Goal: Task Accomplishment & Management: Use online tool/utility

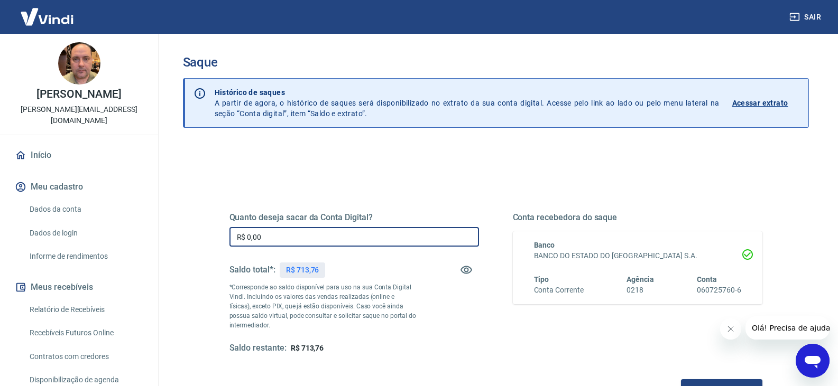
click at [296, 237] on input "R$ 0,00" at bounding box center [354, 237] width 250 height 20
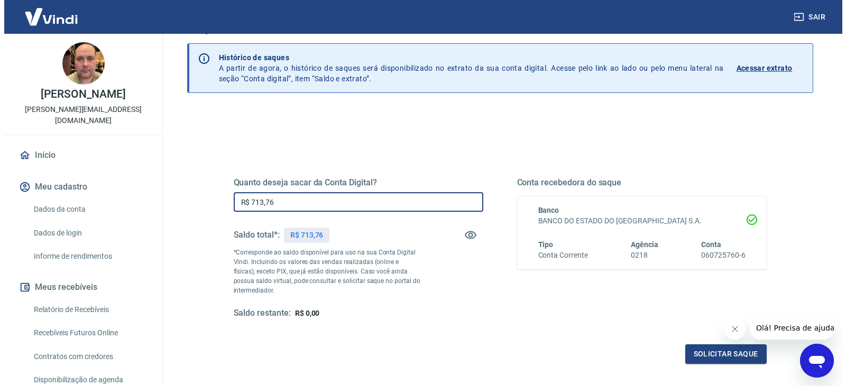
scroll to position [53, 0]
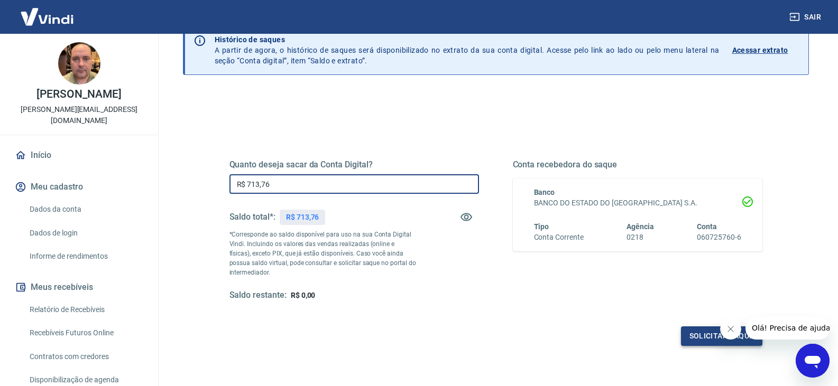
type input "R$ 713,76"
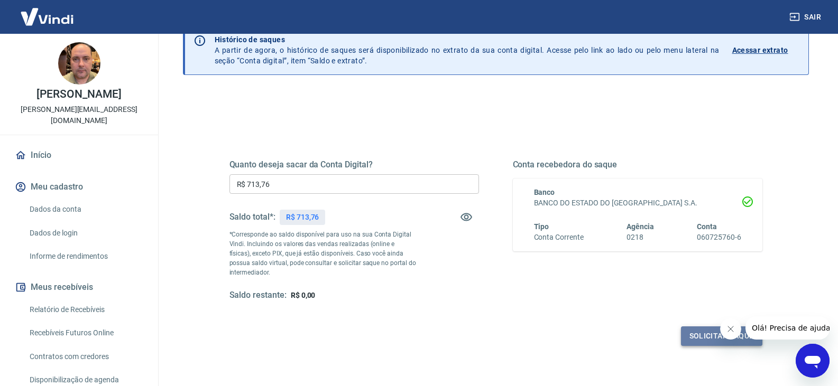
click at [700, 337] on button "Solicitar saque" at bounding box center [721, 337] width 81 height 20
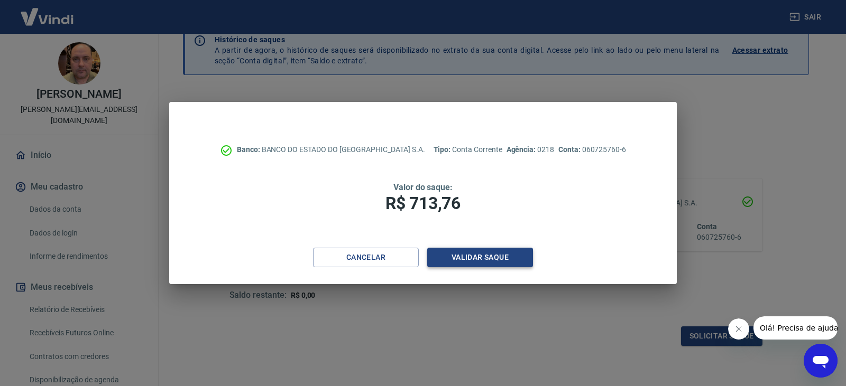
click at [484, 259] on button "Validar saque" at bounding box center [480, 258] width 106 height 20
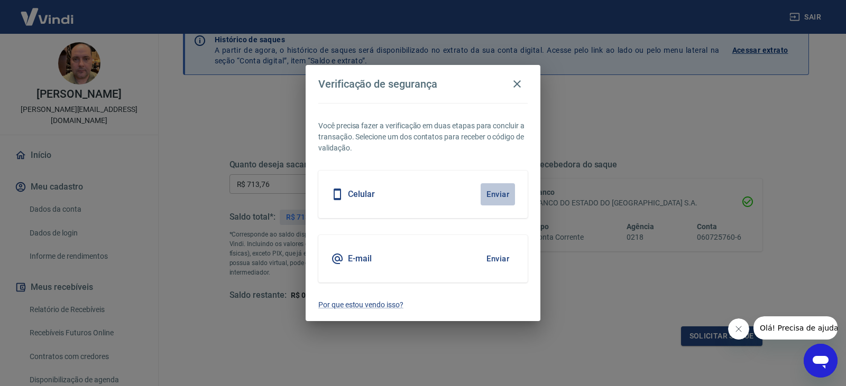
click at [495, 192] on button "Enviar" at bounding box center [498, 194] width 34 height 22
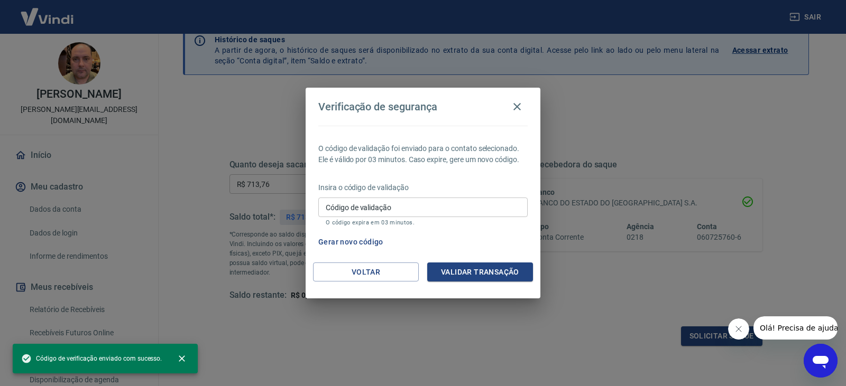
click at [372, 202] on div "Código de validação Código de validação O código expira em 03 minutos." at bounding box center [422, 212] width 209 height 29
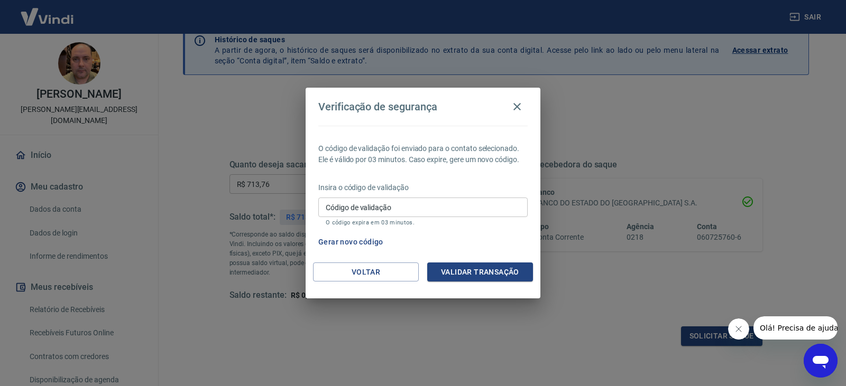
click at [495, 313] on div "Verificação de segurança O código de validação foi enviado para o contato selec…" at bounding box center [423, 193] width 846 height 386
click at [407, 204] on input "Código de validação" at bounding box center [422, 208] width 209 height 20
